Goal: Task Accomplishment & Management: Manage account settings

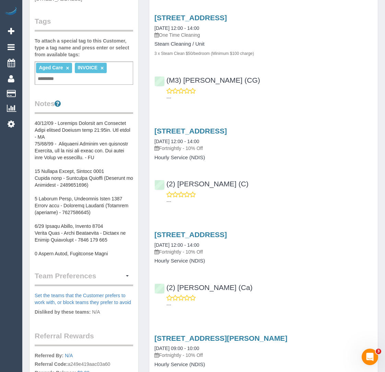
scroll to position [190, 0]
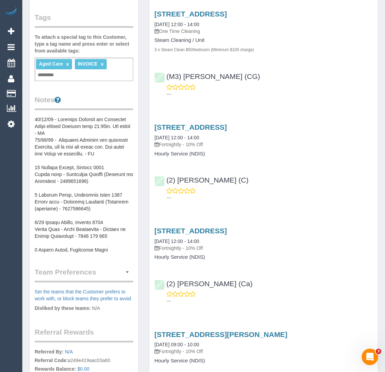
click at [80, 216] on pre at bounding box center [84, 184] width 99 height 137
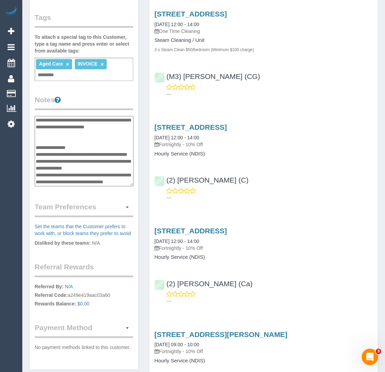
scroll to position [254, 0]
click at [113, 168] on textarea at bounding box center [84, 151] width 99 height 70
drag, startPoint x: 104, startPoint y: 168, endPoint x: 96, endPoint y: 168, distance: 7.9
click at [96, 168] on textarea at bounding box center [84, 151] width 99 height 70
drag, startPoint x: 36, startPoint y: 167, endPoint x: 103, endPoint y: 168, distance: 66.6
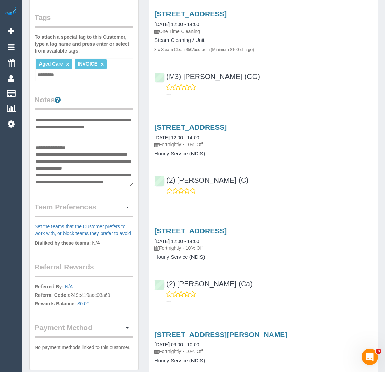
click at [103, 168] on textarea at bounding box center [84, 151] width 99 height 70
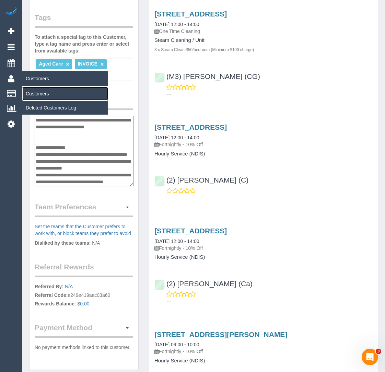
click at [31, 93] on link "Customers" at bounding box center [65, 94] width 86 height 14
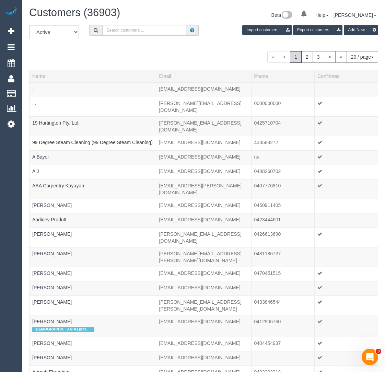
click at [166, 26] on input "text" at bounding box center [144, 30] width 84 height 11
paste input "[PERSON_NAME]"
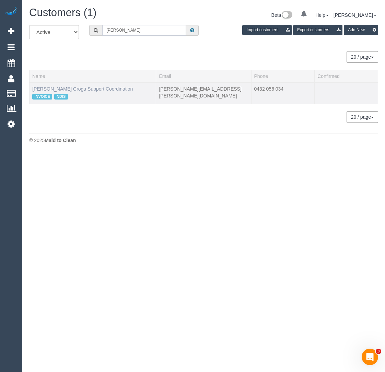
type input "[PERSON_NAME]"
click at [66, 88] on link "[PERSON_NAME] Croga Support Coordination" at bounding box center [82, 88] width 101 height 5
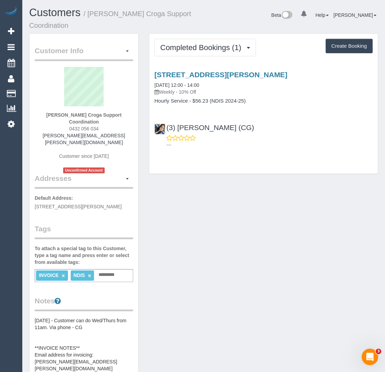
click at [95, 299] on legend "Notes" at bounding box center [84, 303] width 99 height 15
click at [90, 321] on pre "[DATE] - Customer can do Wed/Thurs from 11am. Via phone - CG **INVOICE NOTES** …" at bounding box center [84, 358] width 99 height 82
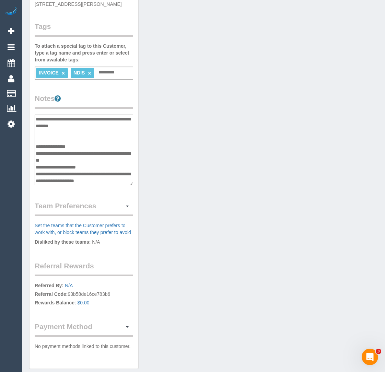
scroll to position [204, 0]
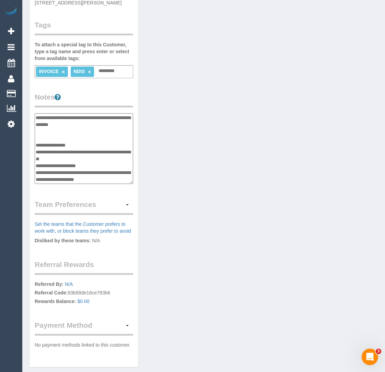
drag, startPoint x: 98, startPoint y: 152, endPoint x: 36, endPoint y: 149, distance: 62.2
click at [36, 149] on textarea "**********" at bounding box center [84, 148] width 99 height 71
